Goal: Transaction & Acquisition: Purchase product/service

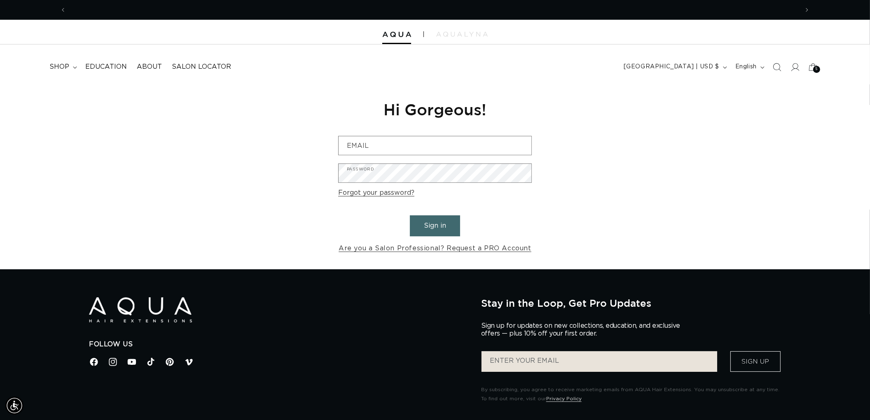
scroll to position [0, 1464]
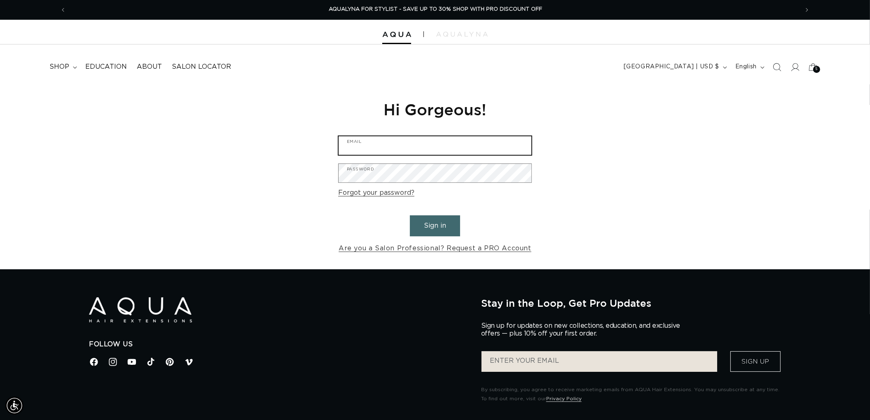
type input "graphics@pabeauty.com"
click at [451, 223] on button "Sign in" at bounding box center [435, 225] width 50 height 21
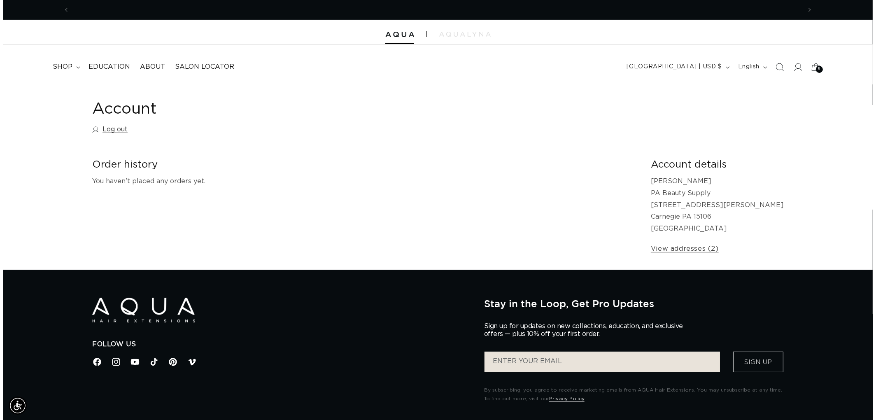
scroll to position [0, 1464]
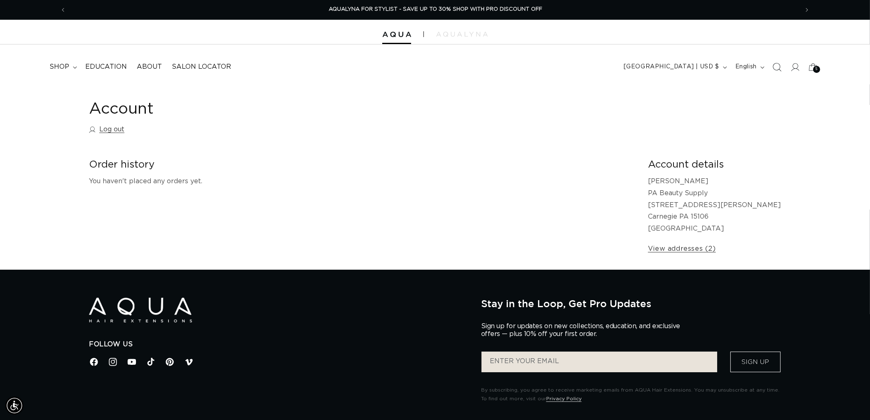
click at [776, 65] on icon "Search" at bounding box center [776, 67] width 9 height 9
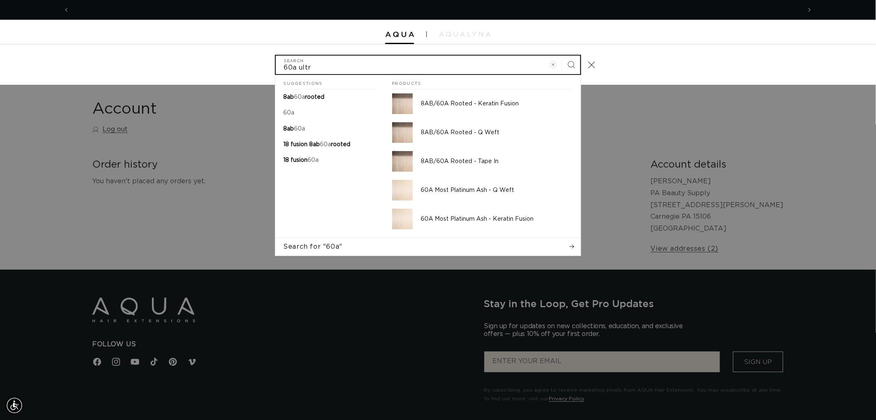
scroll to position [0, 732]
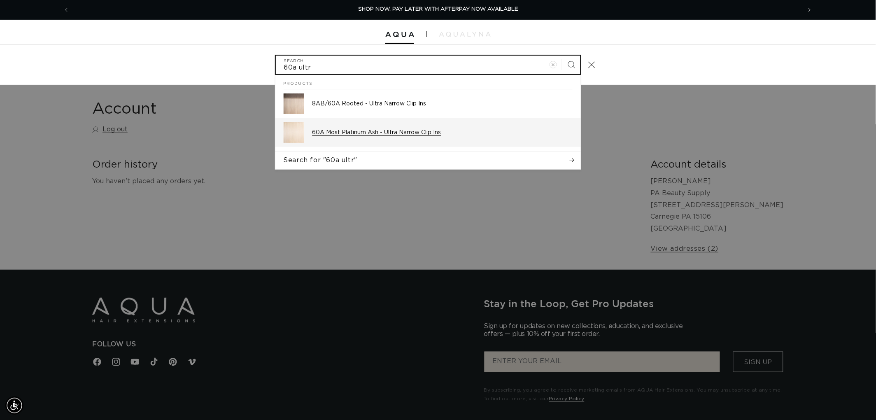
type input "60a ultr"
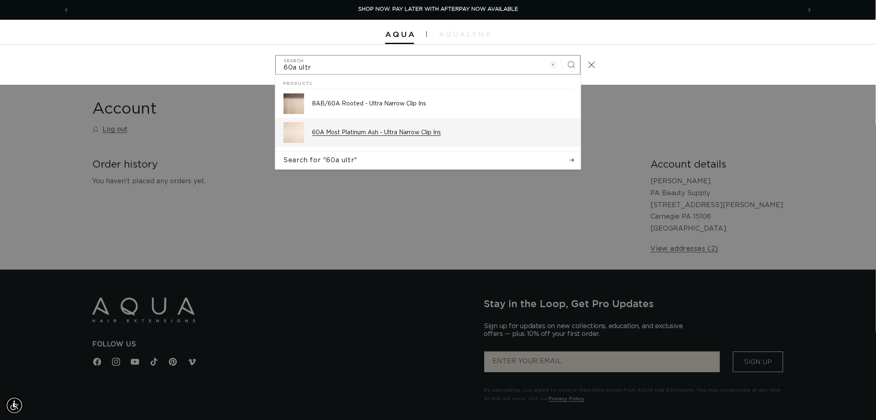
click at [394, 133] on p "60A Most Platinum Ash - Ultra Narrow Clip Ins" at bounding box center [443, 132] width 260 height 7
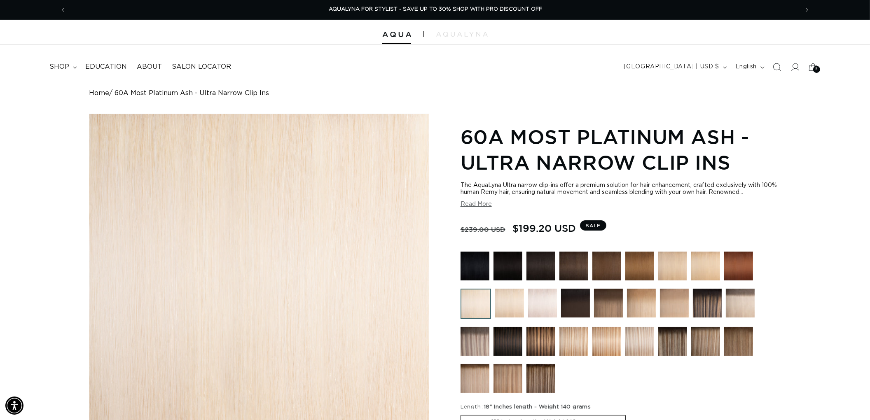
click at [776, 69] on icon "Search" at bounding box center [777, 67] width 8 height 8
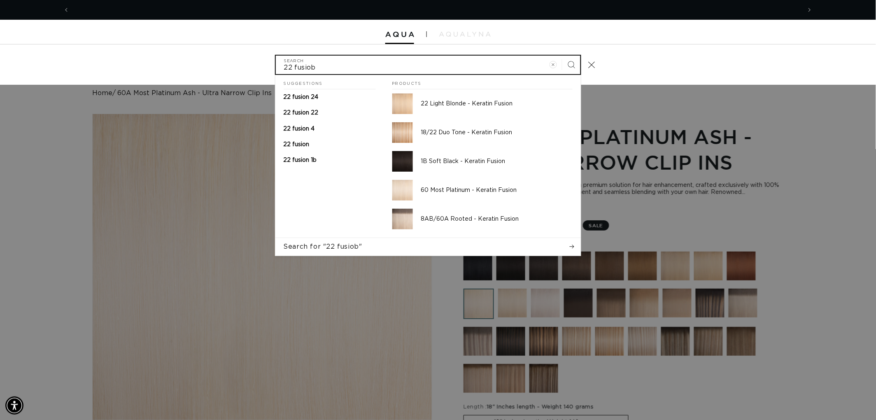
scroll to position [0, 732]
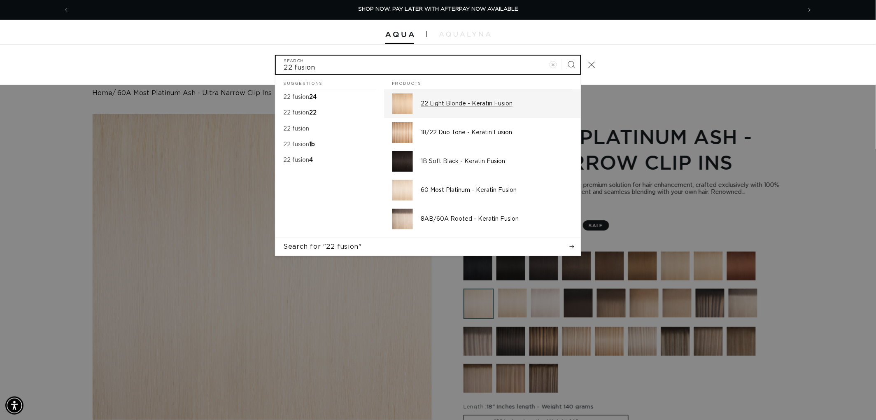
type input "22 fusion"
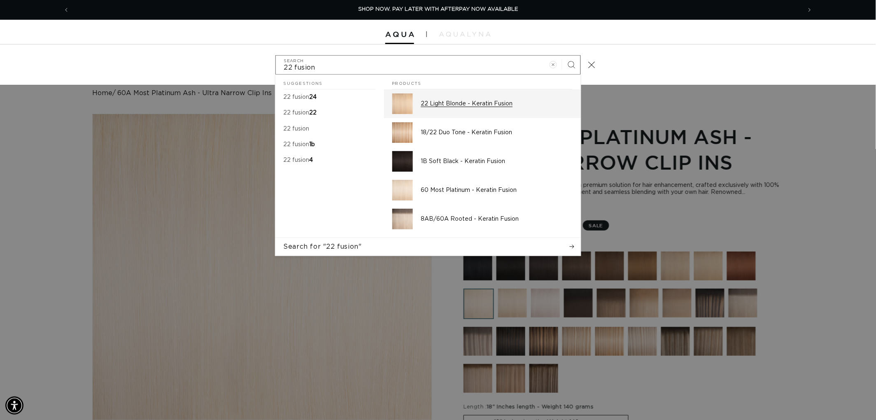
click at [443, 89] on link "22 Light Blonde - Keratin Fusion" at bounding box center [482, 103] width 197 height 29
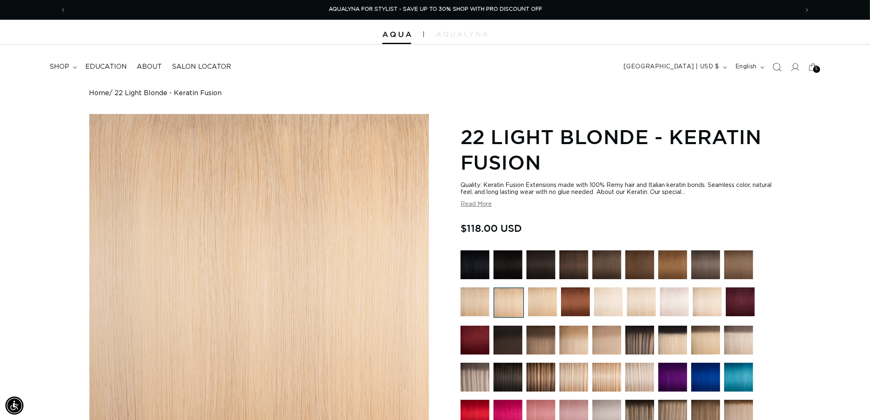
click at [775, 69] on icon "Search" at bounding box center [776, 67] width 9 height 9
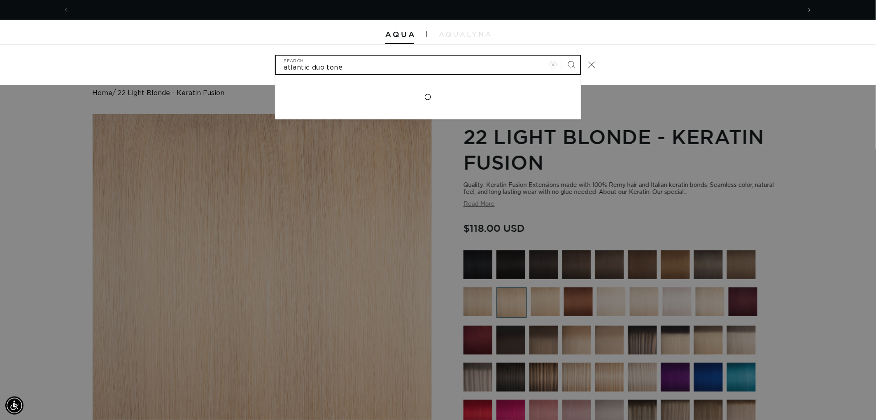
scroll to position [0, 732]
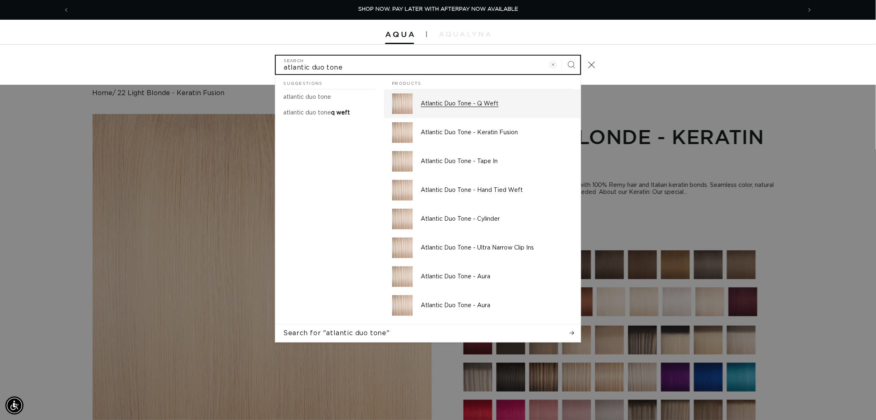
type input "atlantic duo tone"
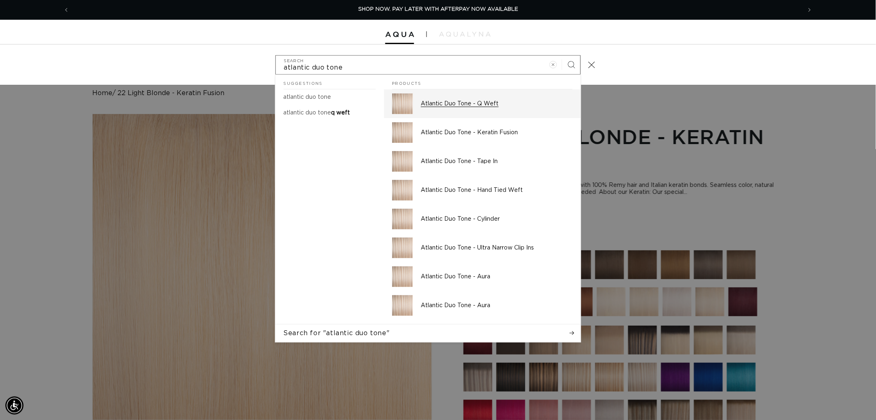
click at [454, 106] on p "Atlantic Duo Tone - Q Weft" at bounding box center [497, 103] width 152 height 7
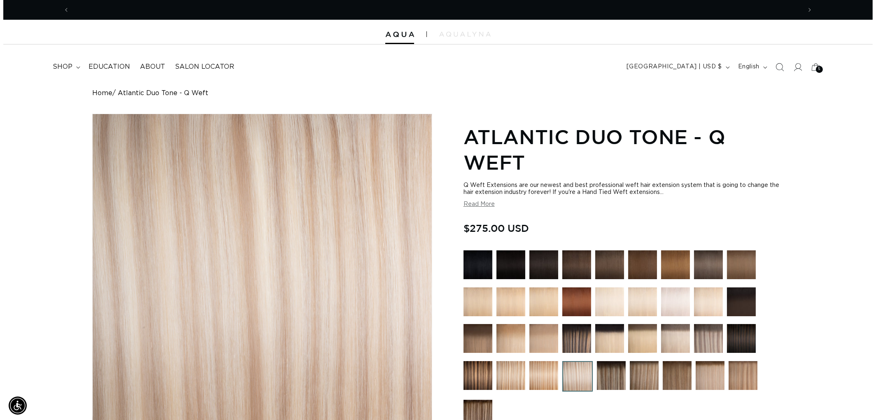
scroll to position [0, 1464]
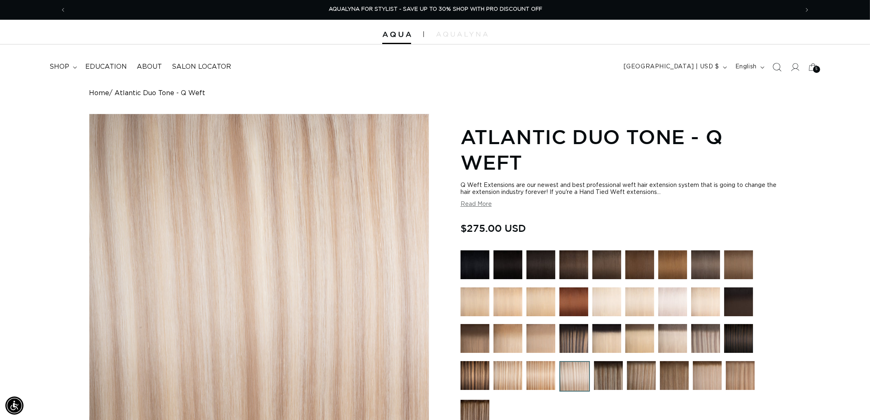
click at [776, 72] on span "Search" at bounding box center [777, 67] width 18 height 18
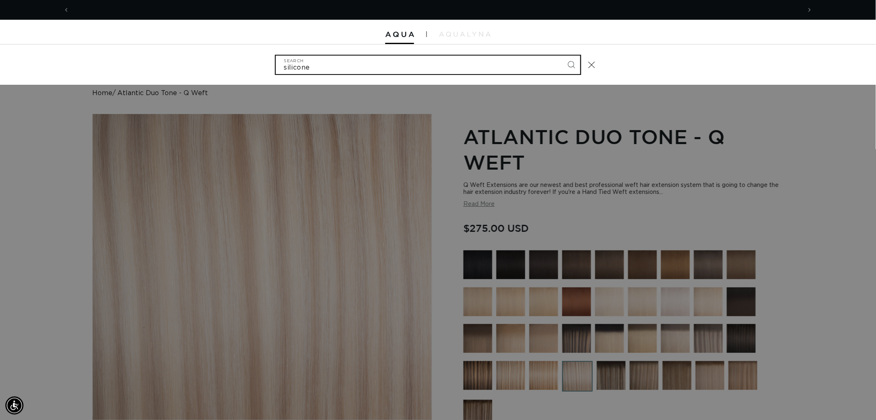
scroll to position [0, 0]
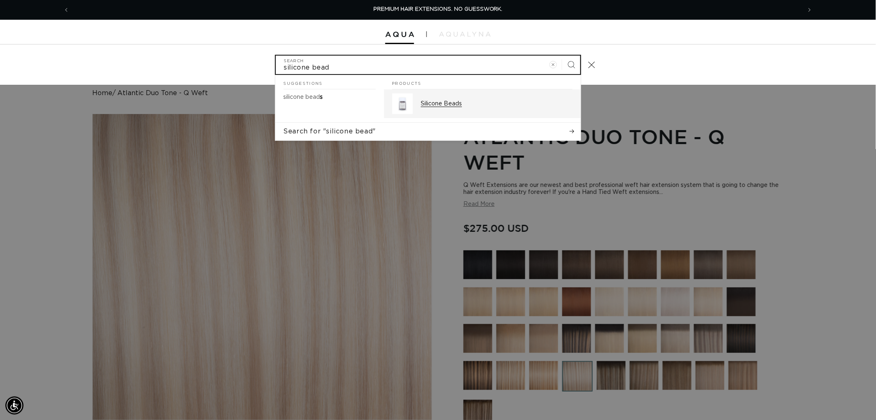
type input "silicone bead"
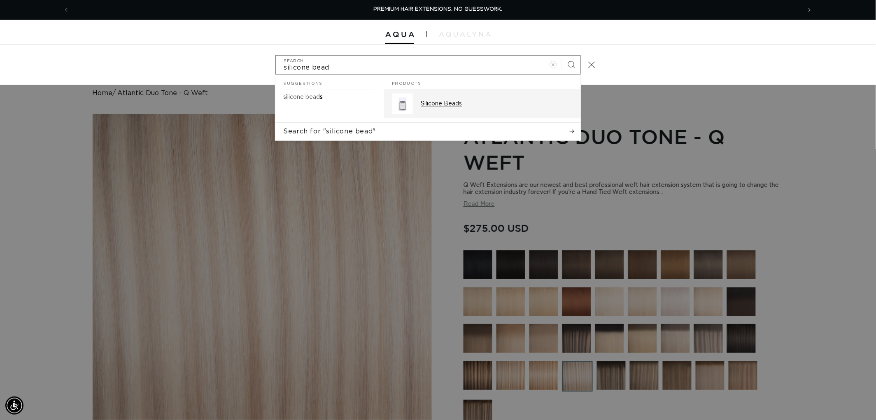
click at [465, 106] on p "Silicone Beads" at bounding box center [497, 103] width 152 height 7
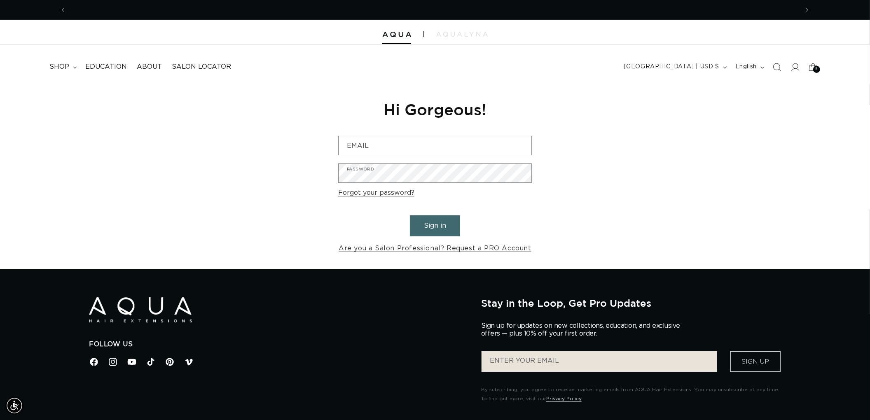
scroll to position [0, 732]
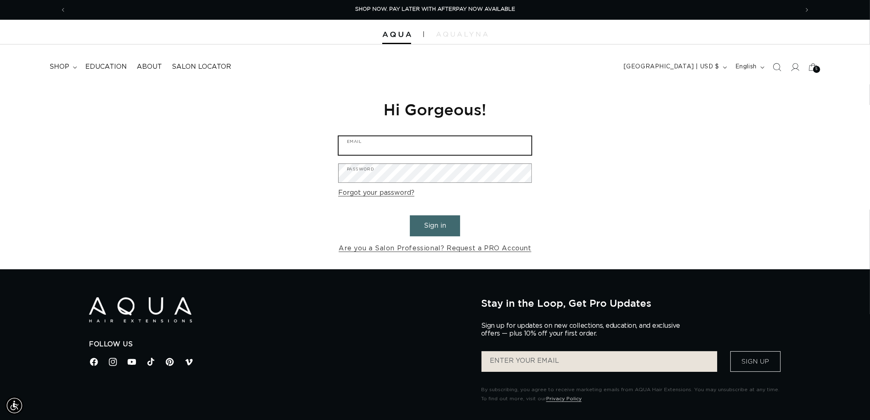
type input "graphics@pabeauty.com"
click at [434, 232] on button "Sign in" at bounding box center [435, 225] width 50 height 21
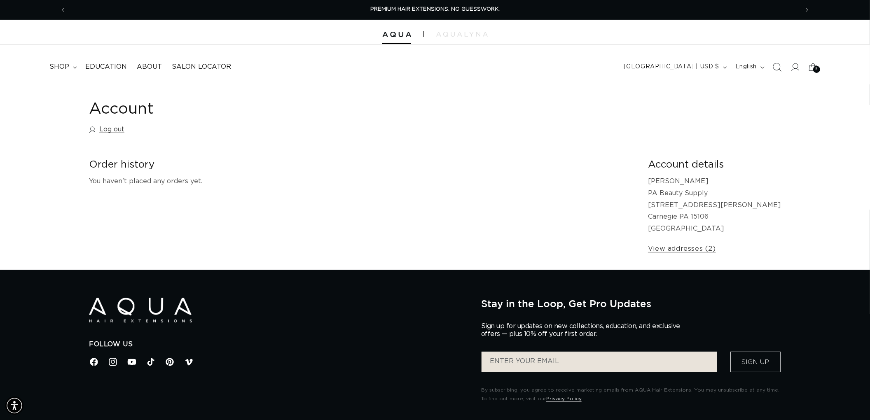
click at [777, 64] on icon "Search" at bounding box center [776, 67] width 9 height 9
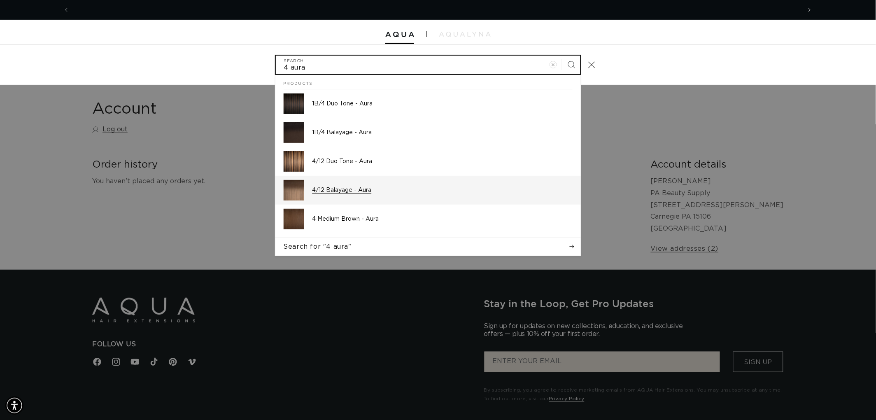
scroll to position [0, 732]
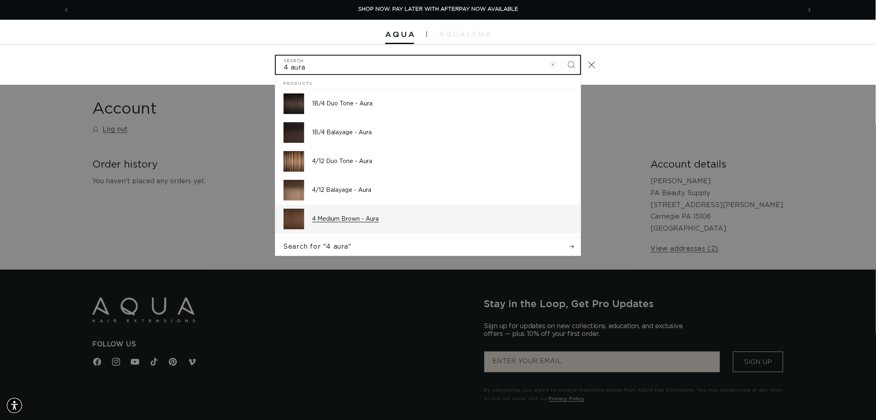
type input "4 aura"
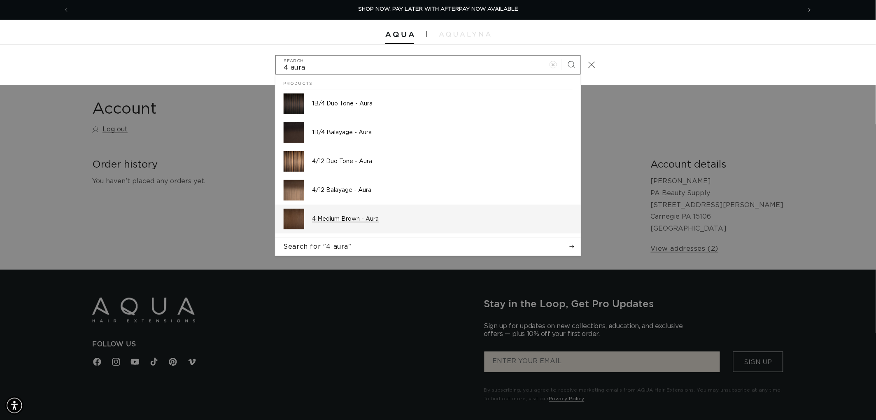
click at [379, 212] on div "4 Medium Brown - Aura" at bounding box center [443, 219] width 260 height 21
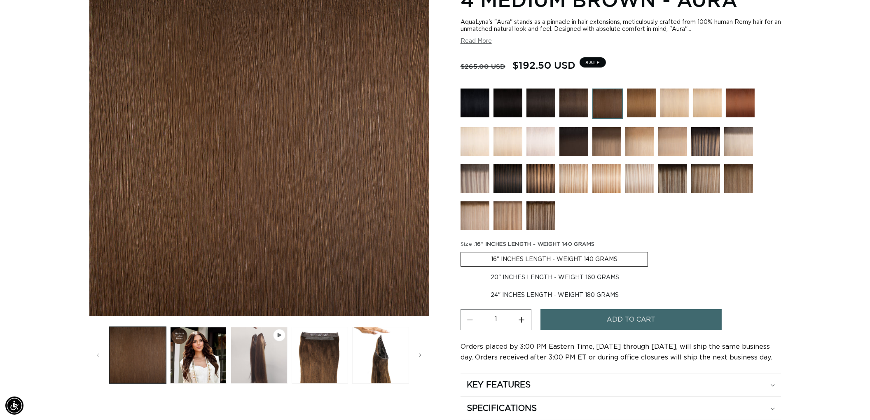
scroll to position [0, 1464]
